Goal: Register for event/course

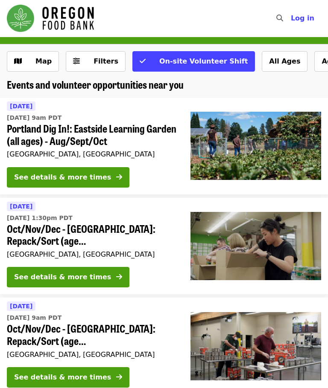
scroll to position [15, 0]
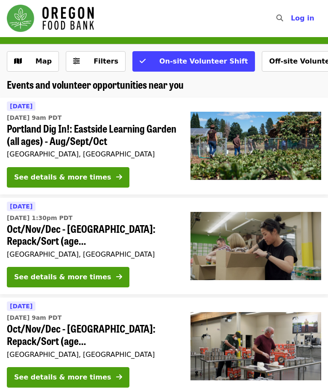
click at [102, 66] on span "Filters" at bounding box center [101, 62] width 33 height 10
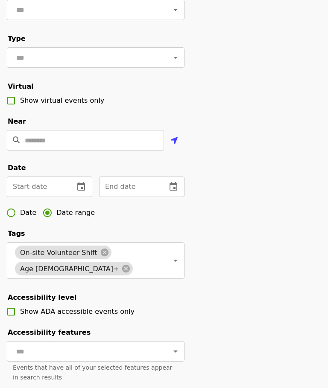
scroll to position [113, 0]
click at [84, 186] on icon "change date" at bounding box center [81, 186] width 8 height 9
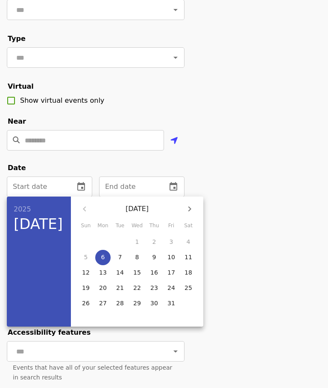
click at [157, 257] on span "9" at bounding box center [153, 257] width 15 height 9
type input "**********"
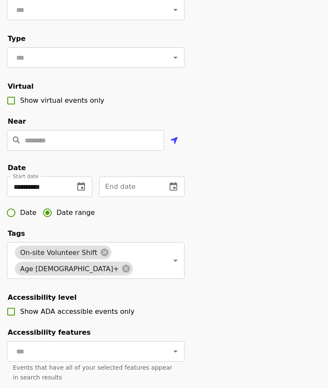
click at [172, 187] on icon "change date" at bounding box center [173, 187] width 10 height 10
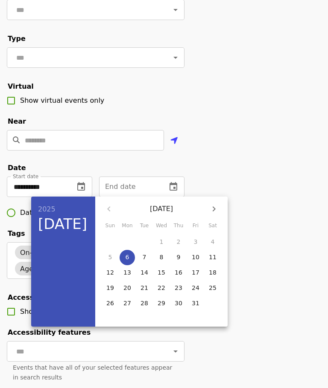
click at [114, 274] on span "12" at bounding box center [109, 272] width 15 height 9
type input "**********"
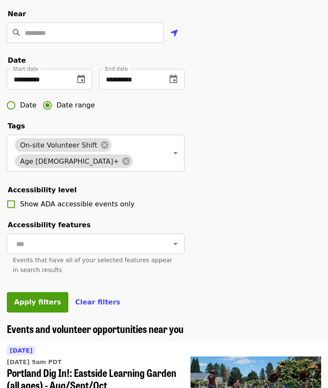
scroll to position [221, 0]
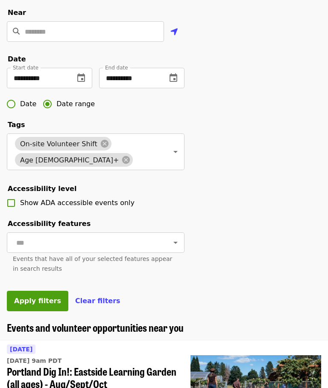
click at [45, 302] on span "Apply filters" at bounding box center [37, 301] width 47 height 8
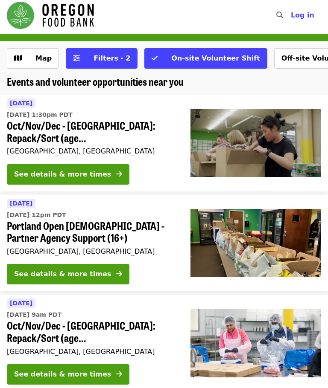
scroll to position [18, 0]
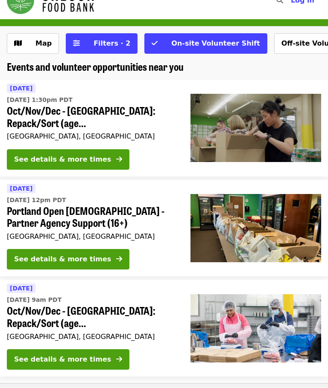
click at [82, 156] on div "See details & more times" at bounding box center [62, 160] width 97 height 10
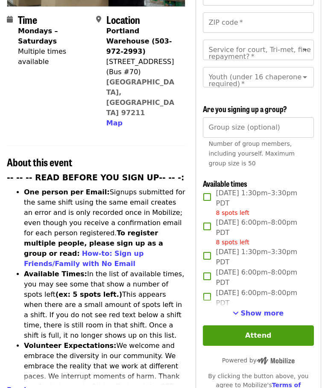
scroll to position [186, 0]
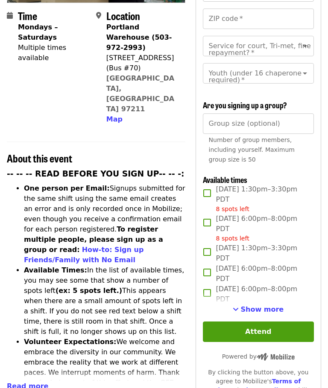
click at [272, 306] on span "Show more" at bounding box center [261, 310] width 43 height 8
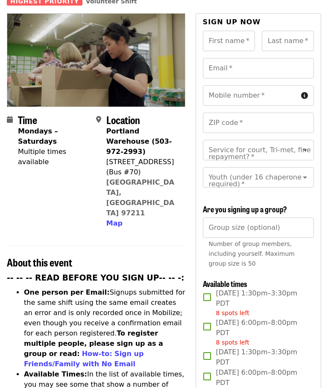
scroll to position [0, 0]
